Goal: Book appointment/travel/reservation

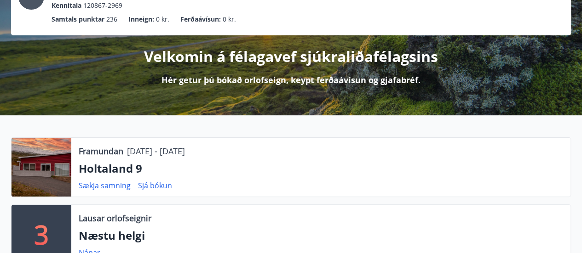
scroll to position [92, 0]
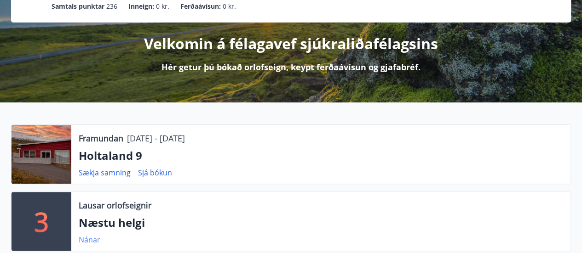
click at [87, 239] on link "Nánar" at bounding box center [90, 240] width 22 height 10
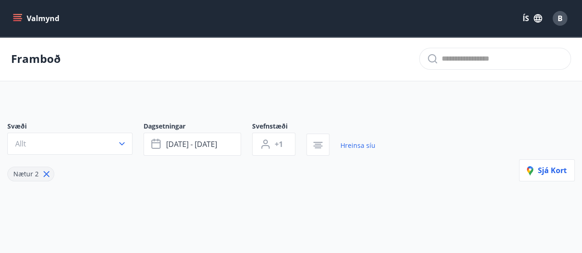
type input "*"
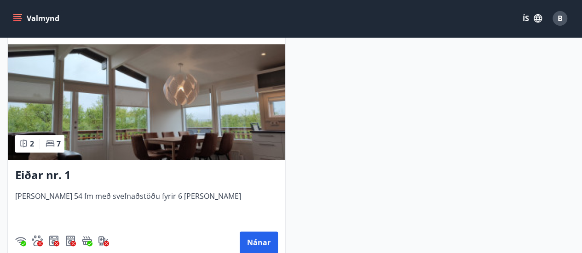
scroll to position [461, 0]
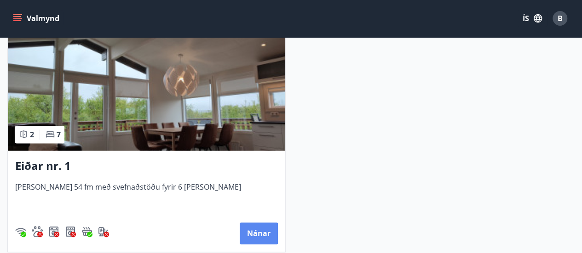
click at [265, 235] on button "Nánar" at bounding box center [259, 234] width 38 height 22
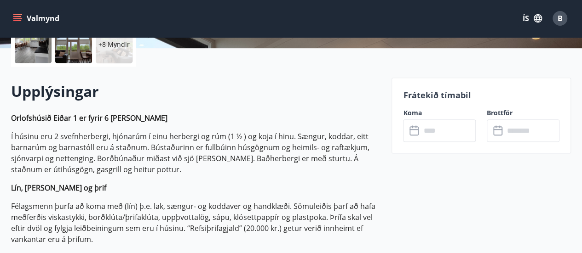
scroll to position [230, 0]
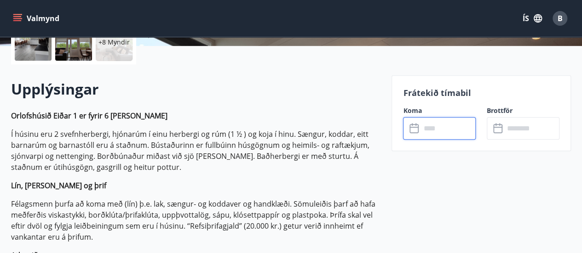
click at [433, 130] on input "text" at bounding box center [447, 128] width 55 height 23
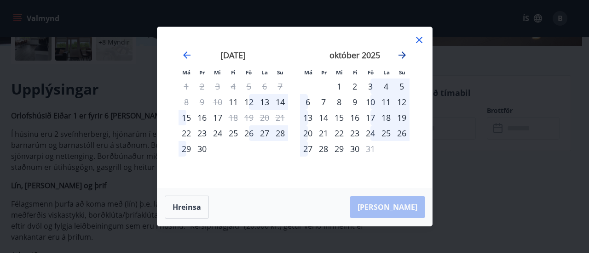
click at [403, 51] on icon "Move forward to switch to the next month." at bounding box center [401, 55] width 11 height 11
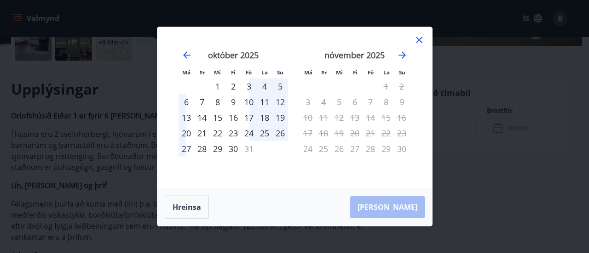
click at [188, 49] on div "október 2025" at bounding box center [232, 58] width 109 height 40
click at [184, 52] on icon "Move backward to switch to the previous month." at bounding box center [186, 55] width 11 height 11
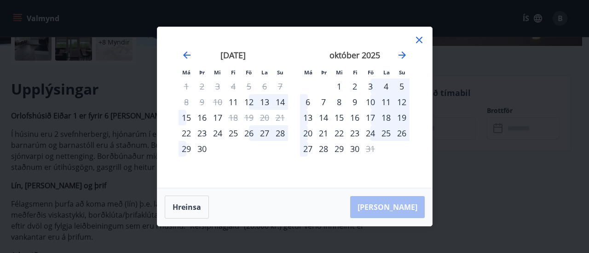
click at [421, 36] on icon at bounding box center [418, 39] width 11 height 11
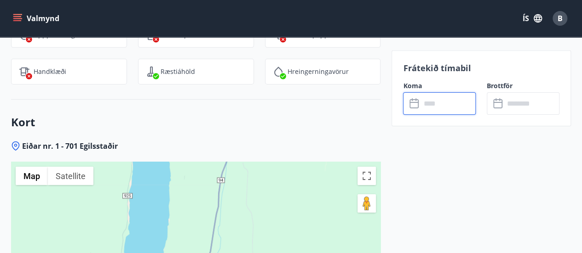
scroll to position [1563, 0]
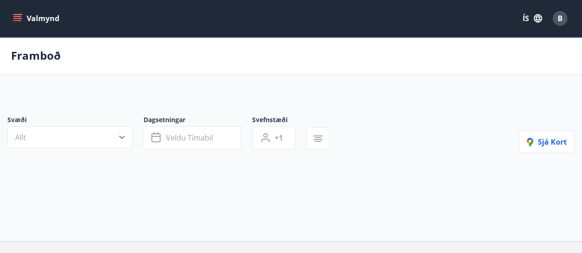
type input "*"
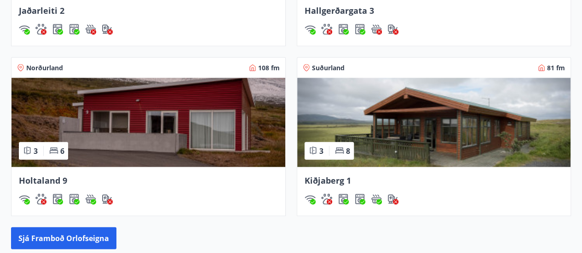
scroll to position [874, 0]
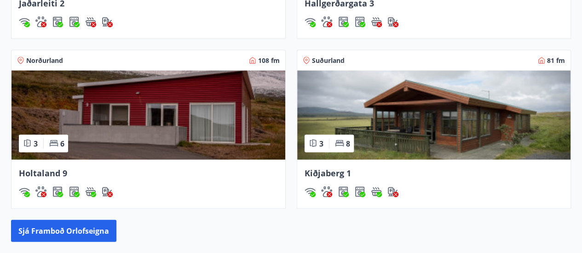
click at [226, 115] on img at bounding box center [148, 115] width 274 height 89
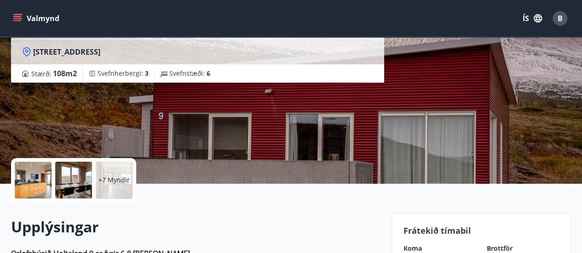
scroll to position [230, 0]
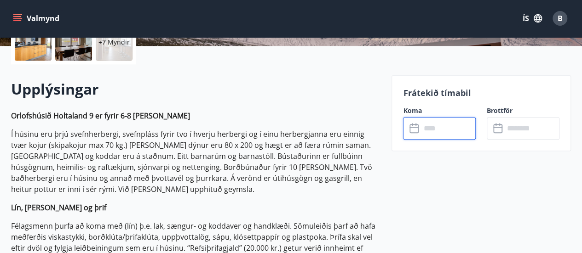
click at [439, 131] on input "text" at bounding box center [447, 128] width 55 height 23
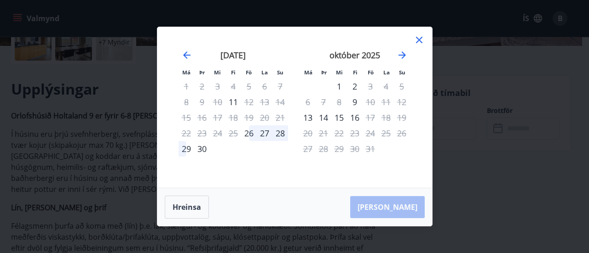
click at [415, 39] on icon at bounding box center [418, 39] width 11 height 11
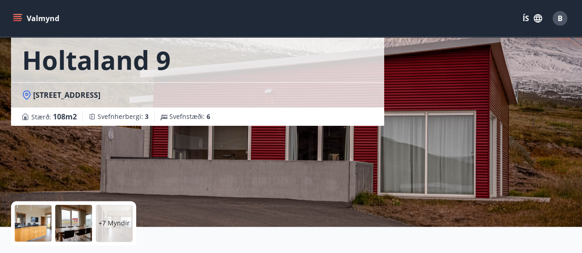
scroll to position [0, 0]
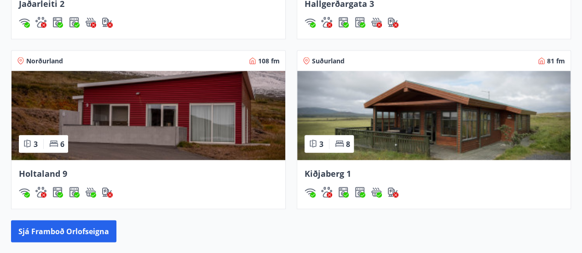
scroll to position [866, 0]
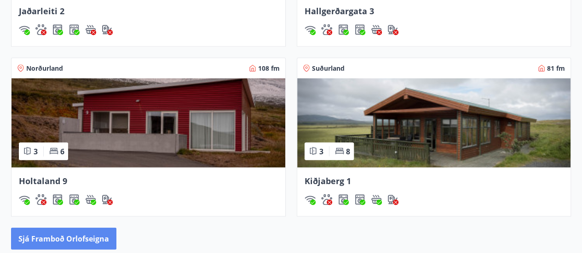
click at [78, 240] on button "Sjá framboð orlofseigna" at bounding box center [63, 239] width 105 height 22
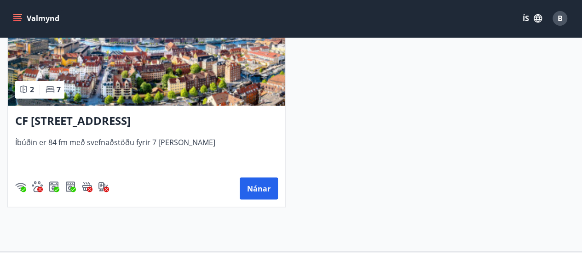
scroll to position [2483, 0]
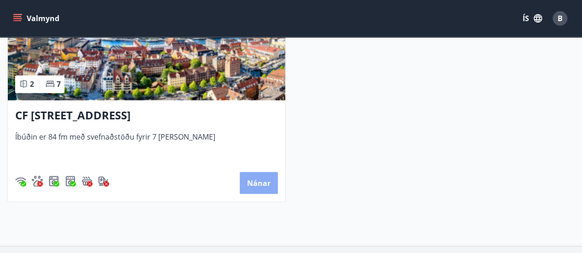
click at [261, 182] on button "Nánar" at bounding box center [259, 183] width 38 height 22
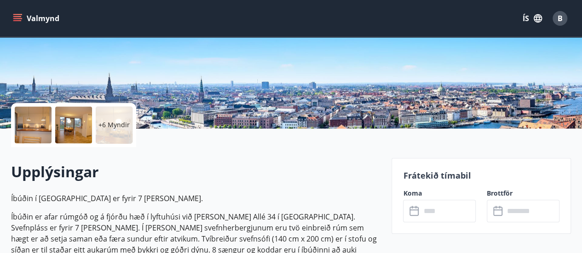
scroll to position [184, 0]
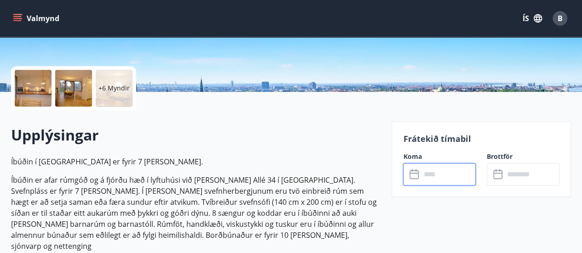
click at [426, 183] on input "text" at bounding box center [447, 174] width 55 height 23
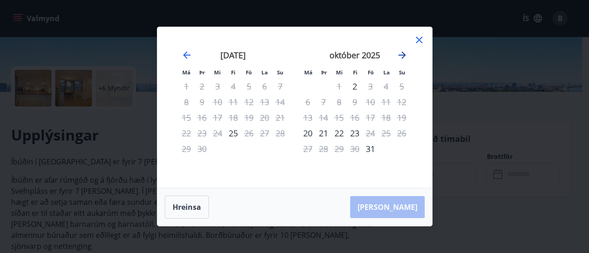
click at [400, 52] on icon "Move forward to switch to the next month." at bounding box center [401, 55] width 11 height 11
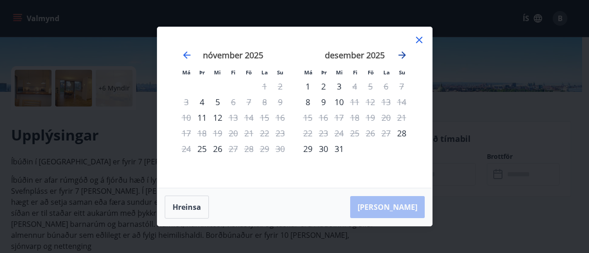
click at [400, 52] on icon "Move forward to switch to the next month." at bounding box center [401, 55] width 11 height 11
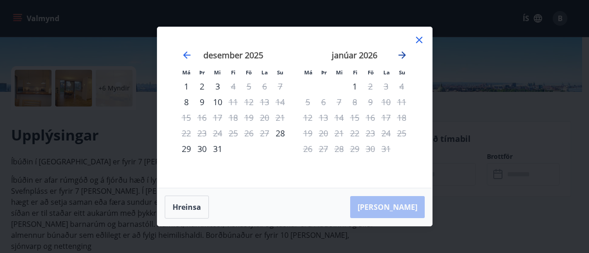
click at [400, 52] on icon "Move forward to switch to the next month." at bounding box center [401, 55] width 11 height 11
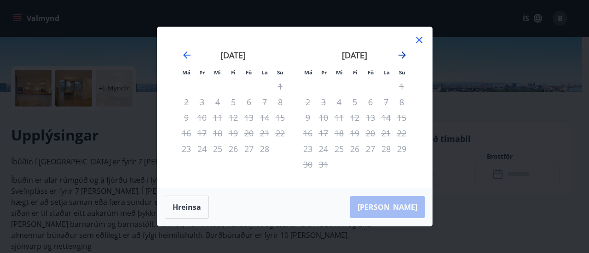
click at [400, 52] on icon "Move forward to switch to the next month." at bounding box center [401, 55] width 11 height 11
click at [190, 53] on icon "Move backward to switch to the previous month." at bounding box center [186, 55] width 11 height 11
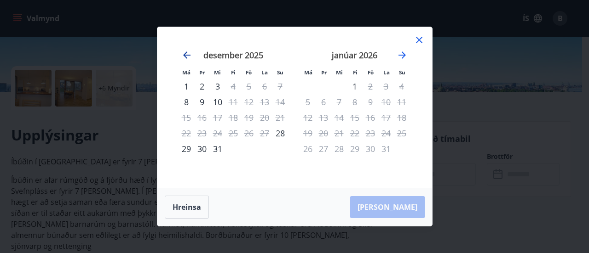
click at [190, 53] on icon "Move backward to switch to the previous month." at bounding box center [186, 55] width 11 height 11
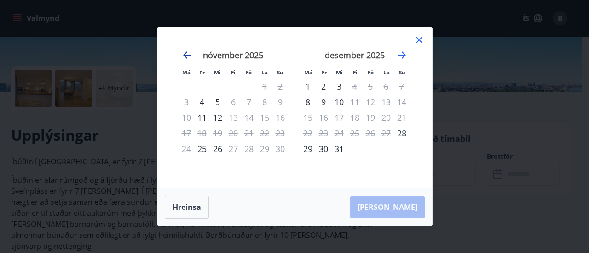
click at [190, 53] on icon "Move backward to switch to the previous month." at bounding box center [186, 55] width 11 height 11
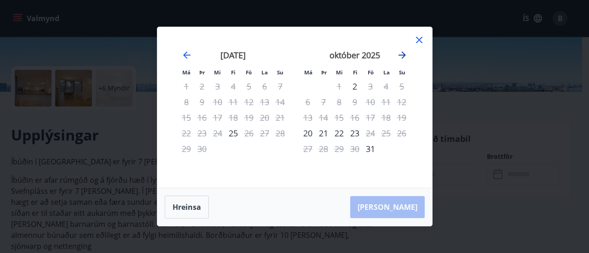
click at [400, 52] on icon "Move forward to switch to the next month." at bounding box center [401, 55] width 11 height 11
click at [421, 40] on icon at bounding box center [418, 39] width 11 height 11
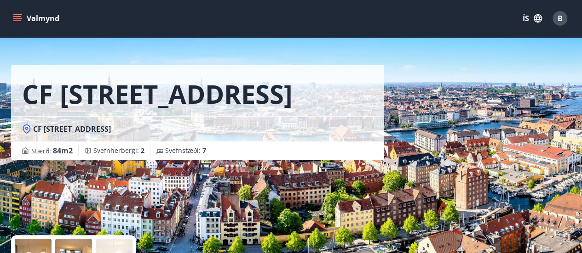
scroll to position [0, 0]
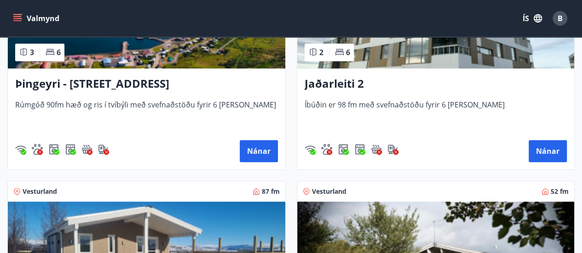
scroll to position [276, 0]
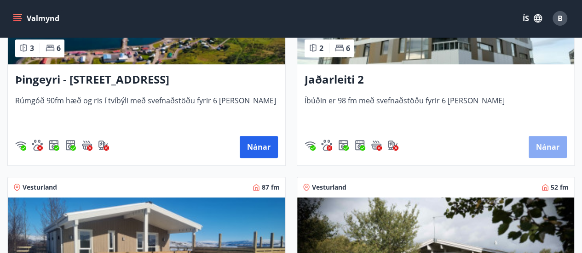
click at [540, 141] on button "Nánar" at bounding box center [547, 147] width 38 height 22
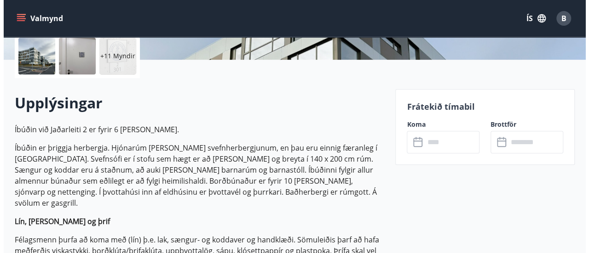
scroll to position [230, 0]
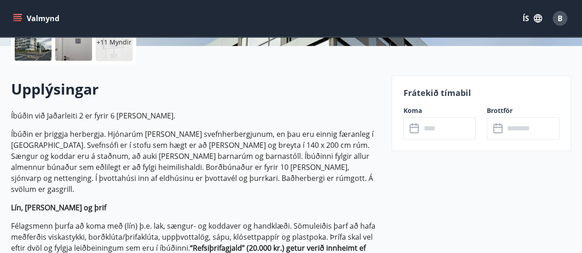
click at [435, 132] on input "text" at bounding box center [447, 128] width 55 height 23
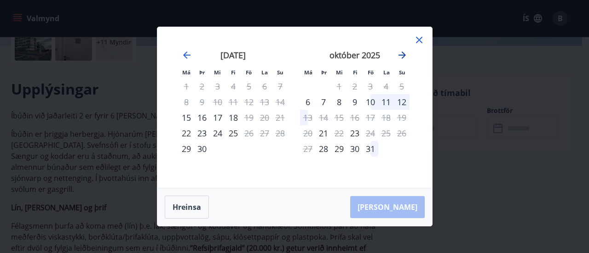
click at [400, 54] on icon "Move forward to switch to the next month." at bounding box center [401, 55] width 11 height 11
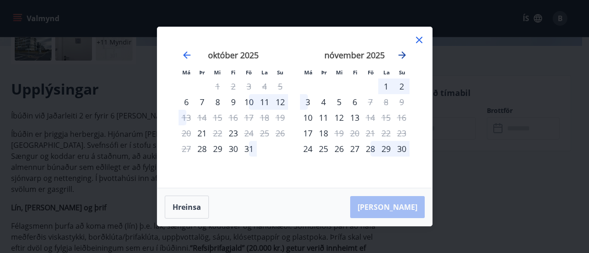
click at [400, 54] on icon "Move forward to switch to the next month." at bounding box center [401, 55] width 11 height 11
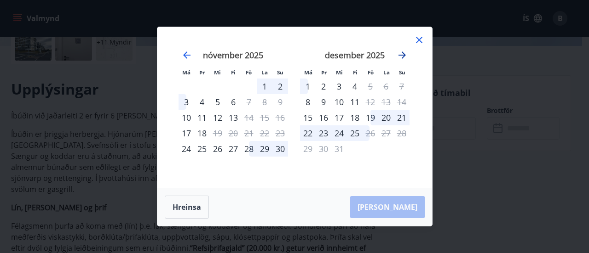
click at [400, 54] on icon "Move forward to switch to the next month." at bounding box center [401, 55] width 11 height 11
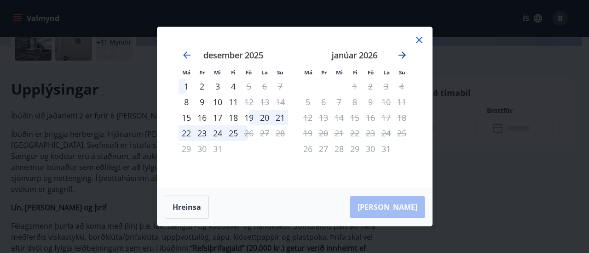
click at [400, 54] on icon "Move forward to switch to the next month." at bounding box center [401, 55] width 11 height 11
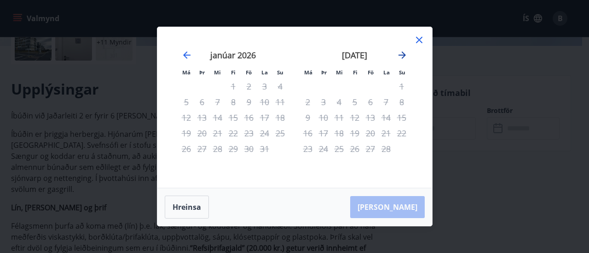
click at [400, 54] on icon "Move forward to switch to the next month." at bounding box center [401, 55] width 11 height 11
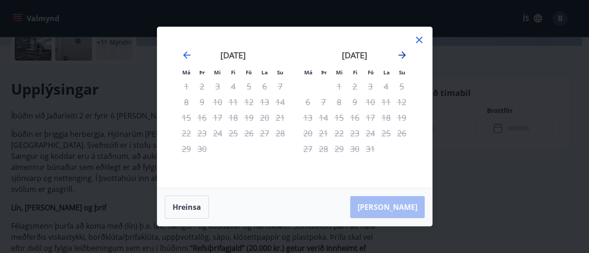
click at [400, 54] on icon "Move forward to switch to the next month." at bounding box center [401, 55] width 11 height 11
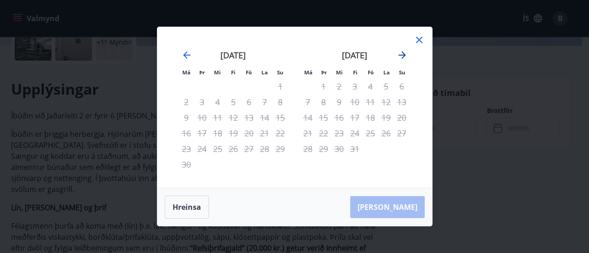
click at [400, 54] on icon "Move forward to switch to the next month." at bounding box center [401, 55] width 11 height 11
click at [187, 54] on icon "Move backward to switch to the previous month." at bounding box center [186, 55] width 11 height 11
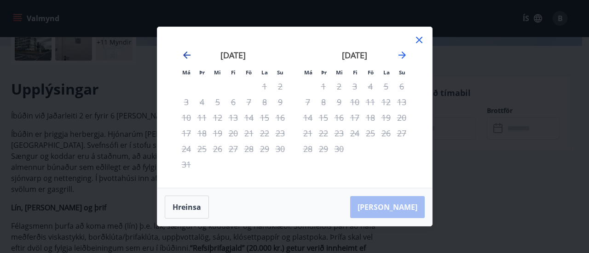
click at [187, 54] on icon "Move backward to switch to the previous month." at bounding box center [186, 55] width 11 height 11
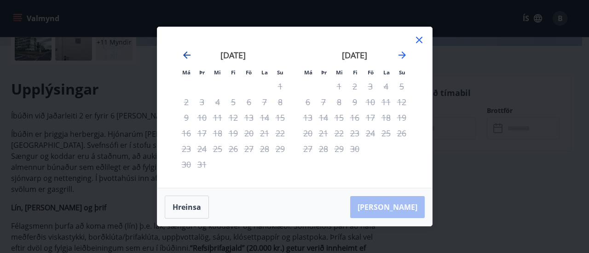
click at [187, 54] on icon "Move backward to switch to the previous month." at bounding box center [186, 55] width 11 height 11
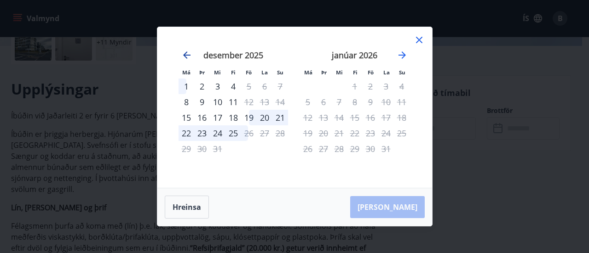
click at [187, 54] on icon "Move backward to switch to the previous month." at bounding box center [186, 55] width 11 height 11
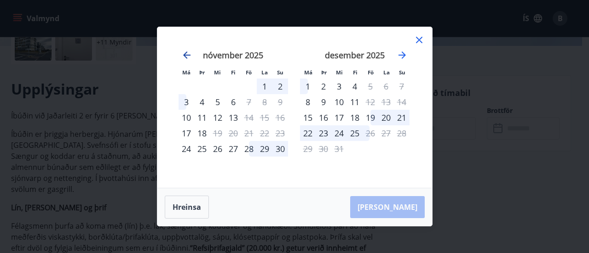
click at [187, 54] on icon "Move backward to switch to the previous month." at bounding box center [186, 55] width 11 height 11
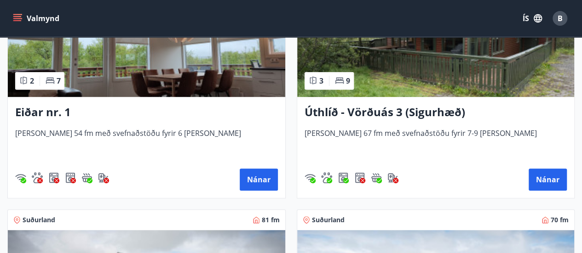
scroll to position [2000, 0]
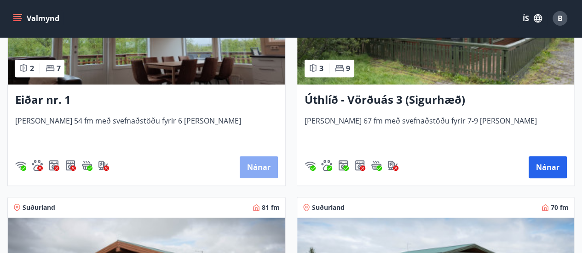
click at [266, 160] on button "Nánar" at bounding box center [259, 167] width 38 height 22
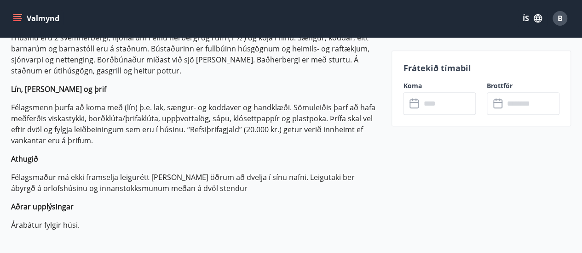
scroll to position [368, 0]
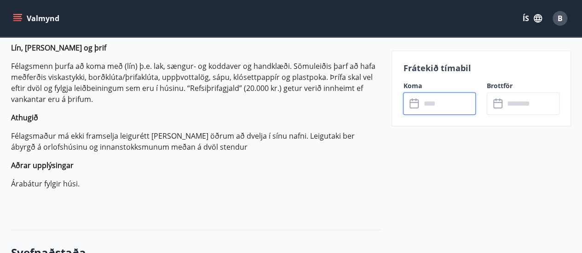
click at [424, 102] on input "text" at bounding box center [447, 103] width 55 height 23
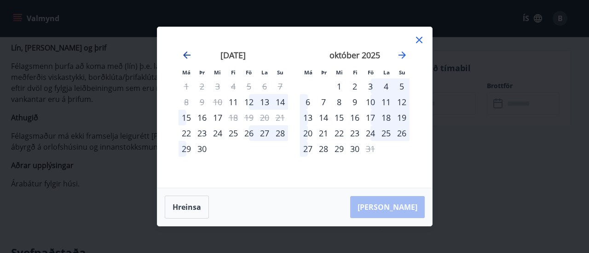
click at [190, 52] on icon "Move backward to switch to the previous month." at bounding box center [186, 55] width 11 height 11
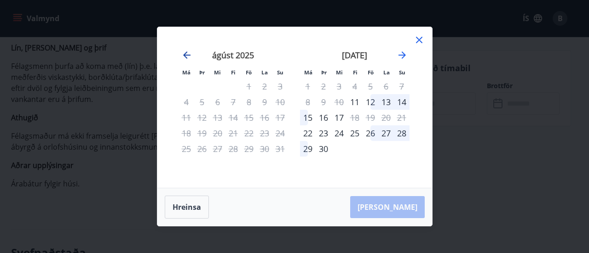
click at [190, 52] on icon "Move backward to switch to the previous month." at bounding box center [186, 55] width 11 height 11
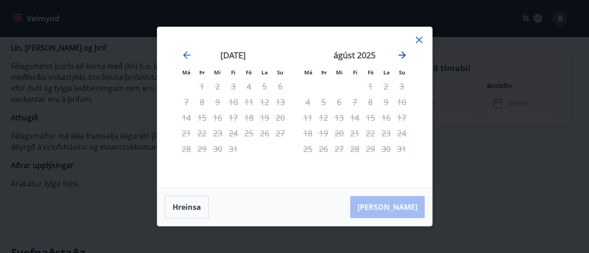
click at [402, 52] on icon "Move forward to switch to the next month." at bounding box center [401, 55] width 11 height 11
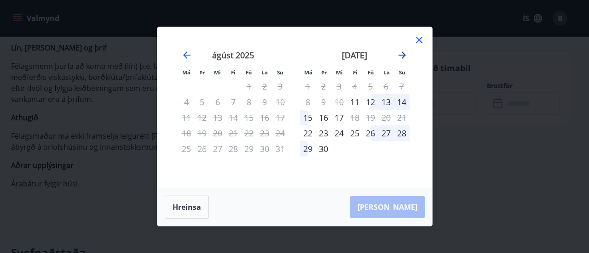
click at [402, 52] on icon "Move forward to switch to the next month." at bounding box center [401, 55] width 11 height 11
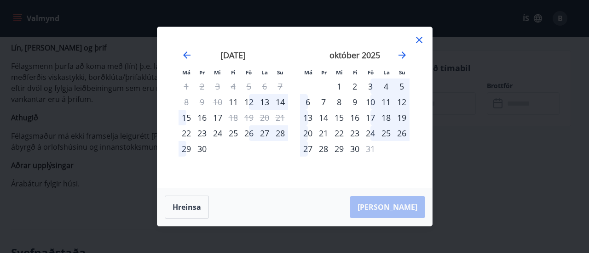
click at [422, 39] on icon at bounding box center [418, 39] width 11 height 11
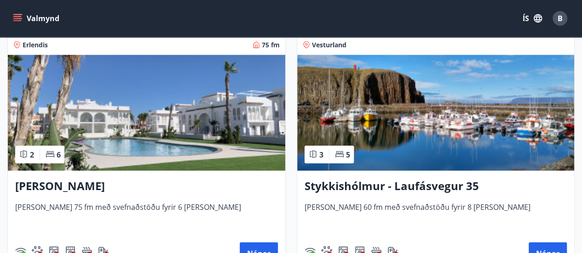
scroll to position [966, 0]
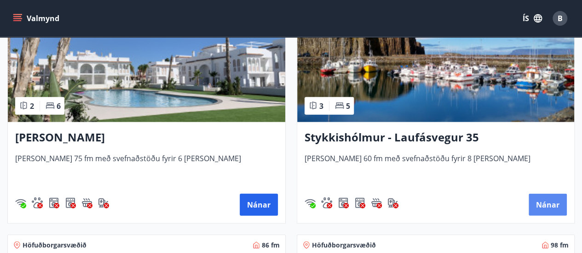
click at [552, 199] on button "Nánar" at bounding box center [547, 205] width 38 height 22
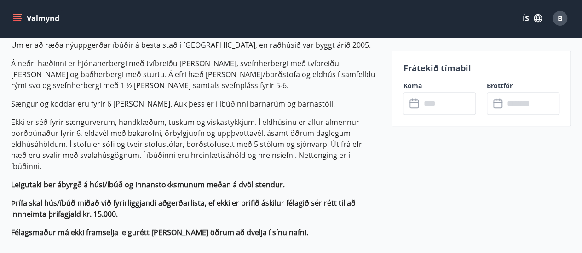
scroll to position [322, 0]
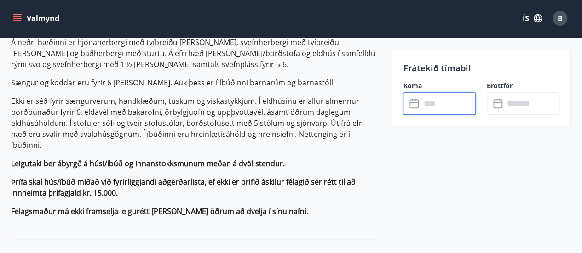
click at [444, 105] on input "text" at bounding box center [447, 103] width 55 height 23
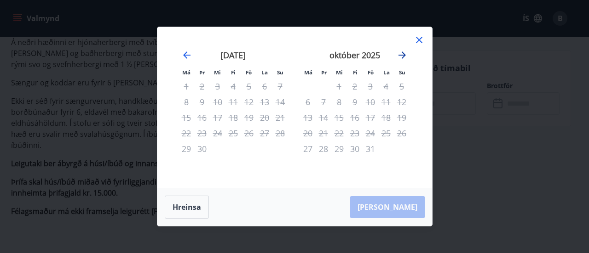
click at [400, 53] on icon "Move forward to switch to the next month." at bounding box center [401, 55] width 11 height 11
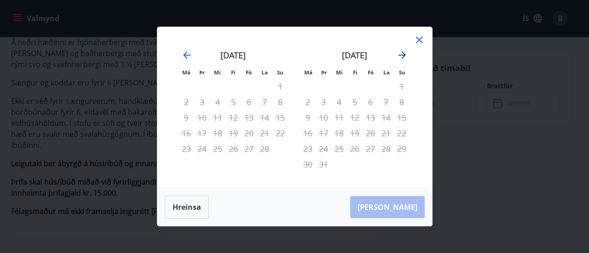
click at [400, 53] on icon "Move forward to switch to the next month." at bounding box center [401, 55] width 11 height 11
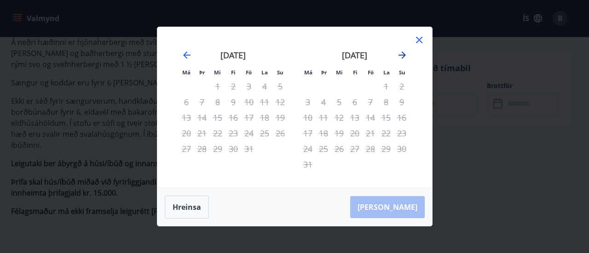
click at [400, 53] on icon "Move forward to switch to the next month." at bounding box center [401, 55] width 11 height 11
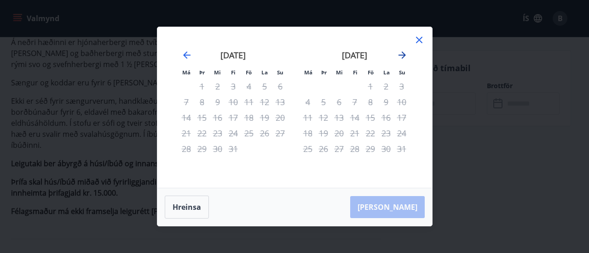
click at [400, 53] on icon "Move forward to switch to the next month." at bounding box center [401, 55] width 11 height 11
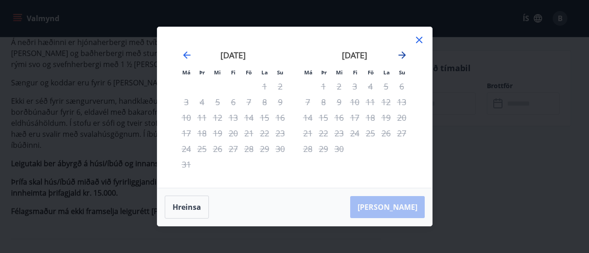
click at [400, 53] on icon "Move forward to switch to the next month." at bounding box center [401, 55] width 11 height 11
click at [420, 38] on icon at bounding box center [418, 39] width 11 height 11
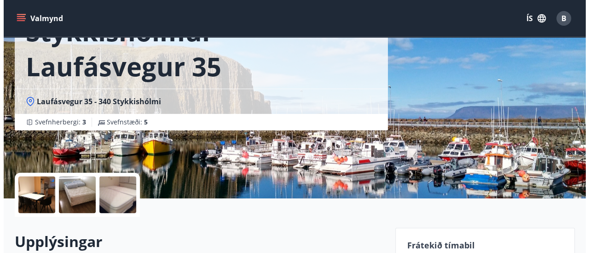
scroll to position [138, 0]
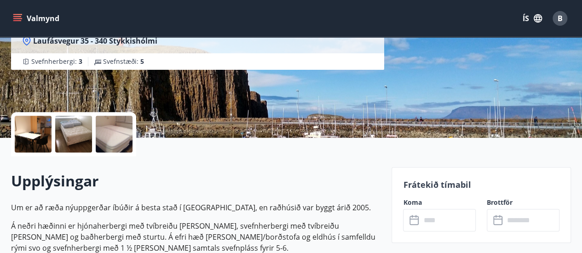
click at [127, 133] on div at bounding box center [114, 134] width 37 height 37
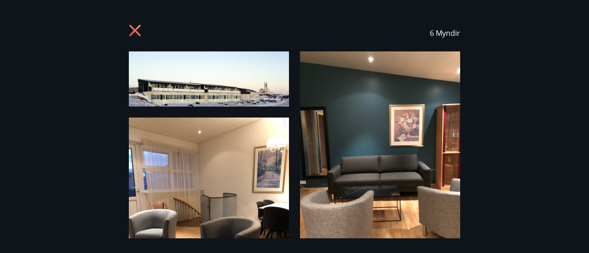
click at [376, 141] on img at bounding box center [380, 158] width 160 height 213
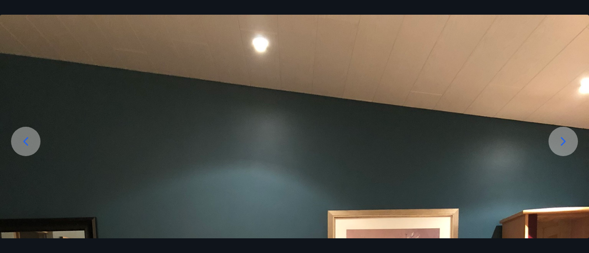
click at [568, 141] on icon at bounding box center [562, 141] width 15 height 15
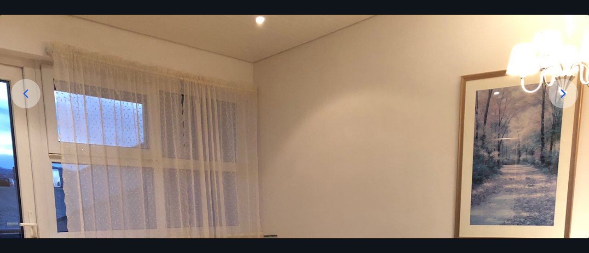
scroll to position [83, 0]
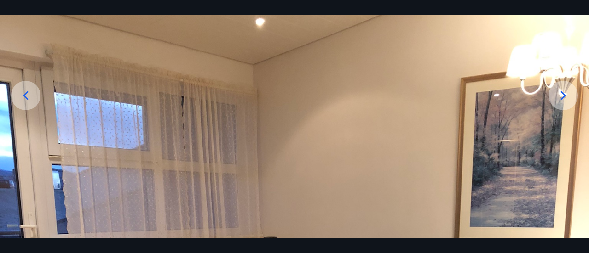
click at [564, 95] on icon at bounding box center [563, 95] width 5 height 9
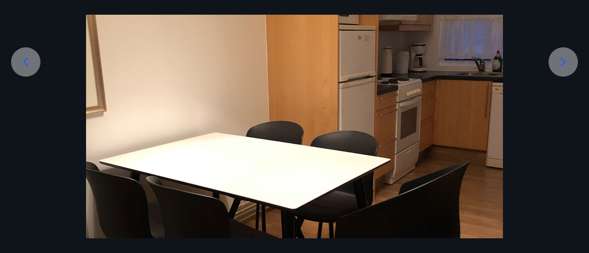
scroll to position [108, 0]
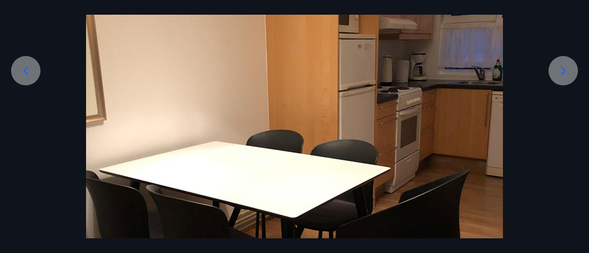
click at [564, 70] on icon at bounding box center [563, 70] width 5 height 9
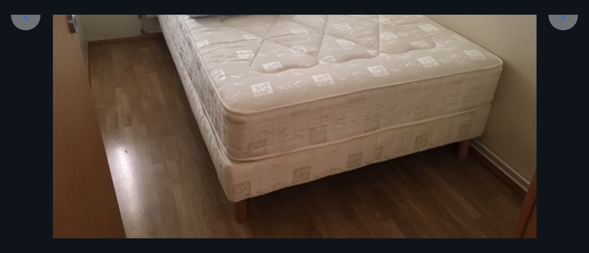
scroll to position [200, 0]
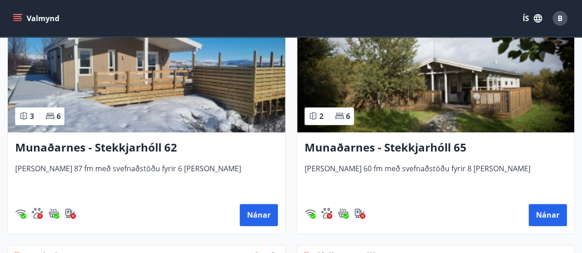
scroll to position [460, 0]
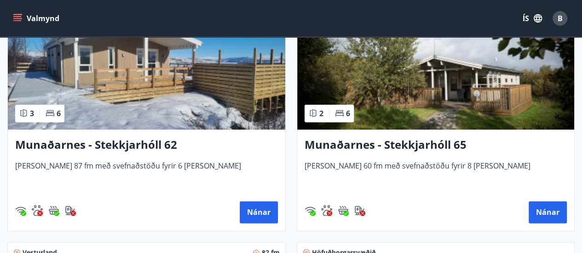
click at [436, 141] on h3 "Munaðarnes - Stekkjarhóll 65" at bounding box center [435, 145] width 263 height 17
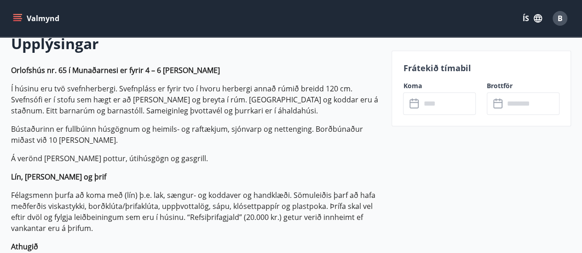
scroll to position [276, 0]
click at [437, 109] on input "text" at bounding box center [447, 103] width 55 height 23
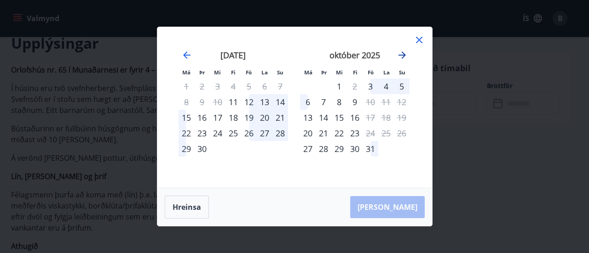
click at [399, 55] on icon "Move forward to switch to the next month." at bounding box center [401, 55] width 11 height 11
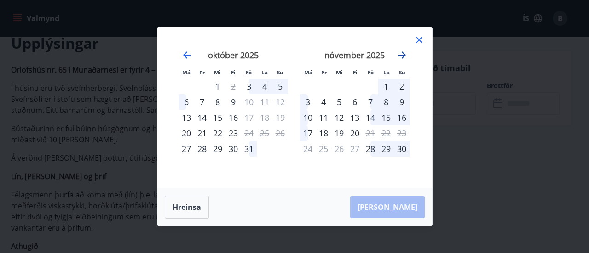
click at [399, 55] on icon "Move forward to switch to the next month." at bounding box center [401, 55] width 11 height 11
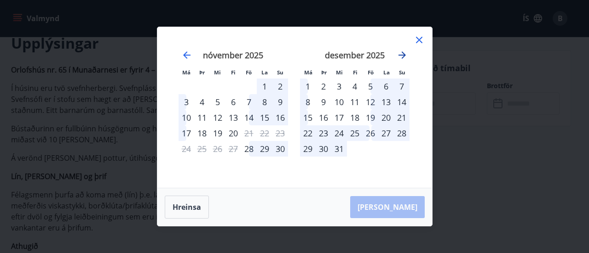
click at [399, 55] on icon "Move forward to switch to the next month." at bounding box center [401, 55] width 11 height 11
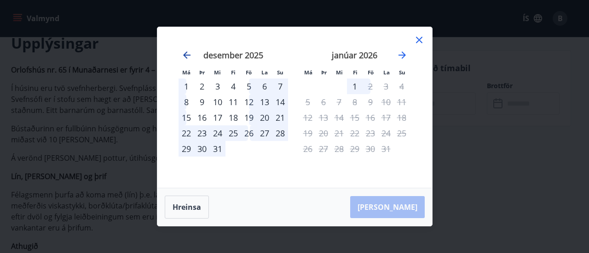
click at [188, 55] on icon "Move backward to switch to the previous month." at bounding box center [186, 55] width 11 height 11
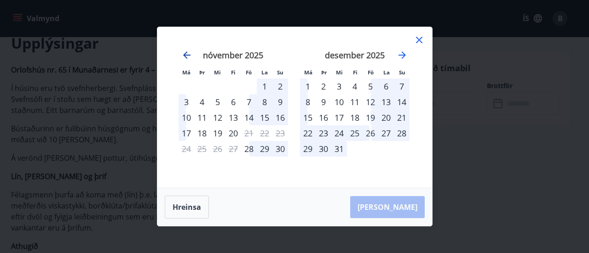
click at [188, 55] on icon "Move backward to switch to the previous month." at bounding box center [186, 55] width 11 height 11
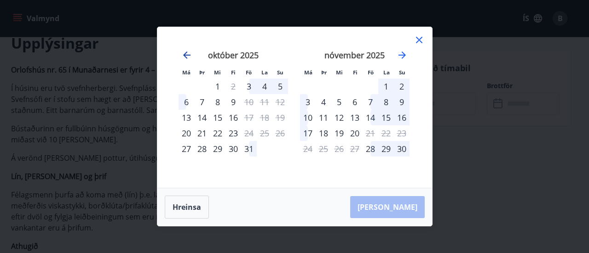
click at [188, 55] on icon "Move backward to switch to the previous month." at bounding box center [186, 55] width 11 height 11
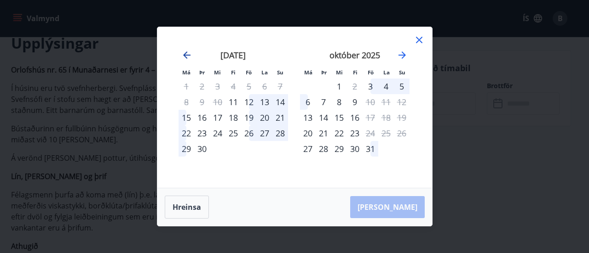
click at [188, 55] on icon "Move backward to switch to the previous month." at bounding box center [186, 55] width 11 height 11
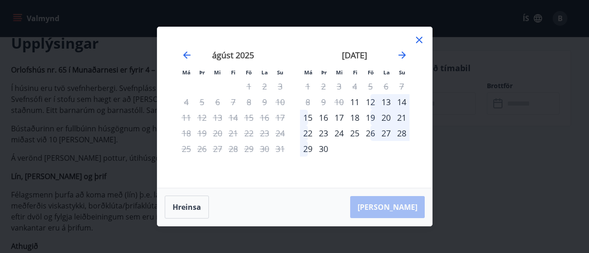
click at [415, 34] on div "Má Þr Mi Fi Fö La Su Má Þr Mi Fi Fö La Su [DATE] 1 2 3 4 5 6 7 8 9 10 11 12 13 …" at bounding box center [294, 107] width 275 height 161
click at [417, 40] on icon at bounding box center [418, 39] width 11 height 11
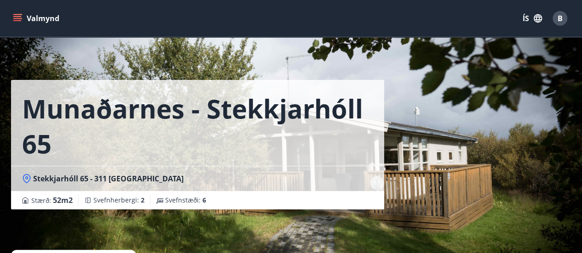
scroll to position [46, 0]
